Goal: Find specific page/section: Find specific page/section

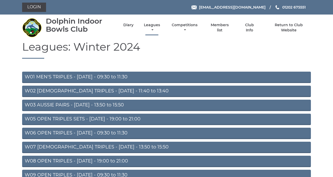
click at [161, 33] on link "Leagues" at bounding box center [151, 28] width 19 height 10
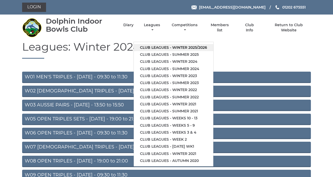
click at [213, 51] on link "Club leagues - Winter 2025/2026" at bounding box center [174, 47] width 80 height 7
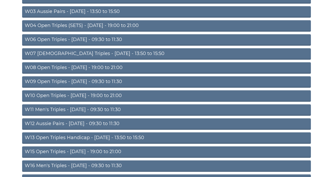
click at [213, 144] on link "W13 Open Triples Handicap - Thursday - 13:50 to 15:50" at bounding box center [166, 138] width 288 height 11
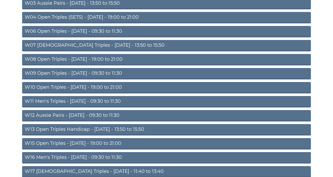
scroll to position [118, 0]
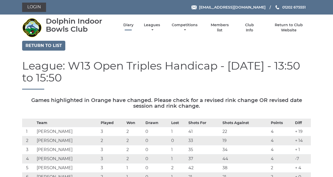
click at [133, 28] on link "Diary" at bounding box center [128, 25] width 10 height 5
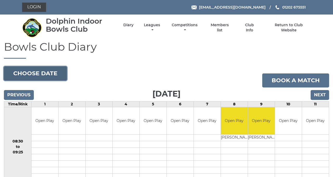
click at [58, 81] on button "Choose date" at bounding box center [35, 74] width 63 height 14
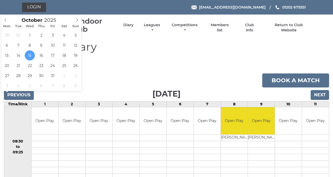
type input "2025-10-17"
